Goal: Register for event/course

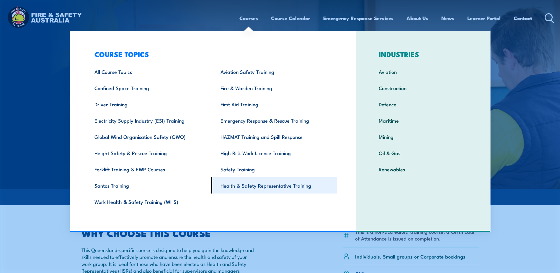
click at [247, 185] on link "Health & Safety Representative Training" at bounding box center [274, 185] width 126 height 16
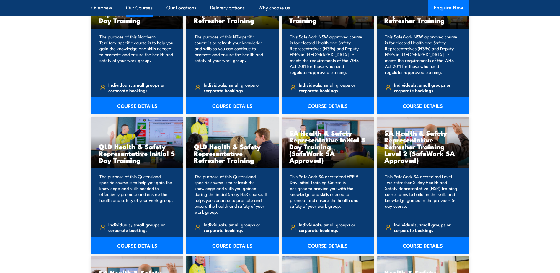
scroll to position [679, 0]
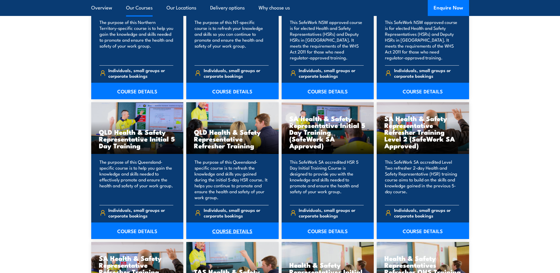
click at [227, 232] on link "COURSE DETAILS" at bounding box center [232, 230] width 92 height 17
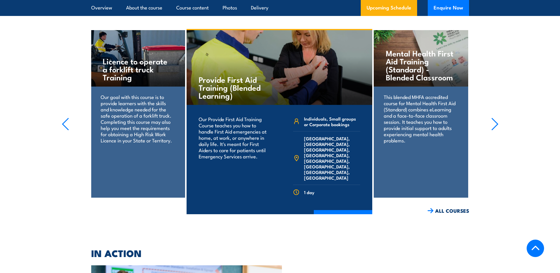
scroll to position [1624, 0]
